Goal: Task Accomplishment & Management: Complete application form

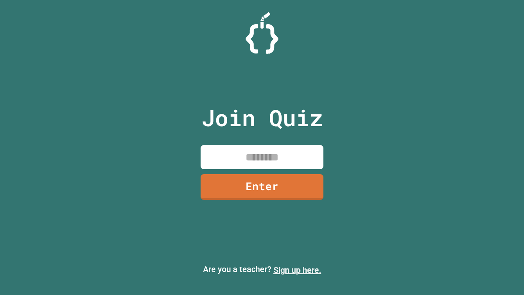
click at [297, 270] on link "Sign up here." at bounding box center [297, 270] width 48 height 10
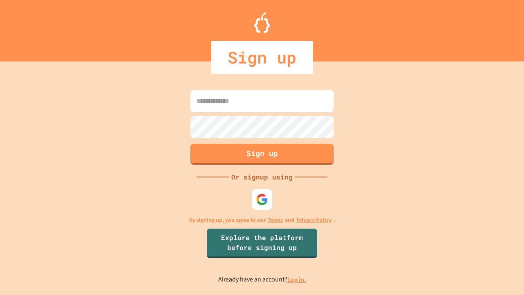
click at [297, 279] on link "Log in." at bounding box center [296, 279] width 19 height 9
